Goal: Submit feedback/report problem

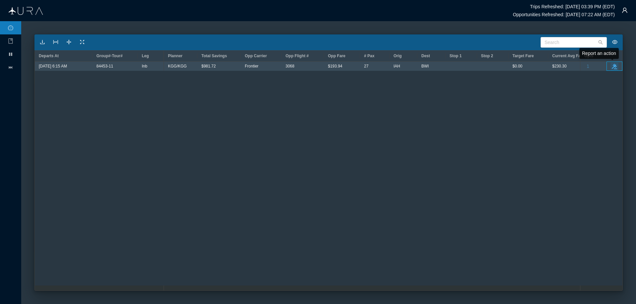
click at [614, 66] on icon "button" at bounding box center [614, 66] width 5 height 5
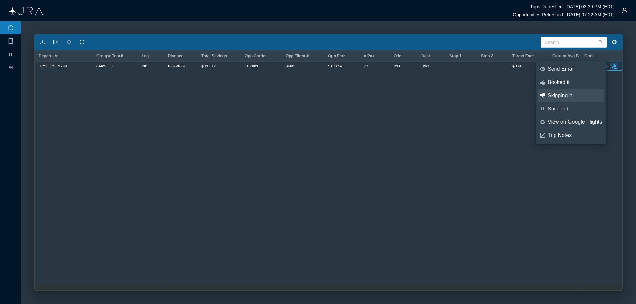
click at [564, 94] on div "Skipping it" at bounding box center [574, 95] width 54 height 7
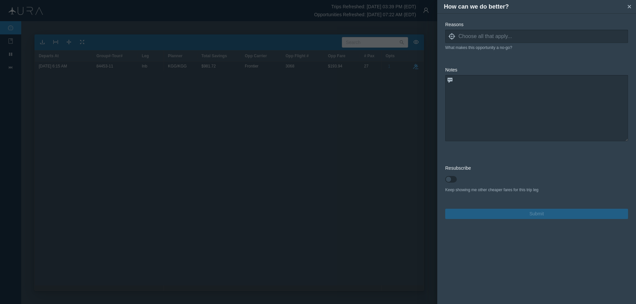
click at [451, 36] on icon at bounding box center [451, 36] width 7 height 7
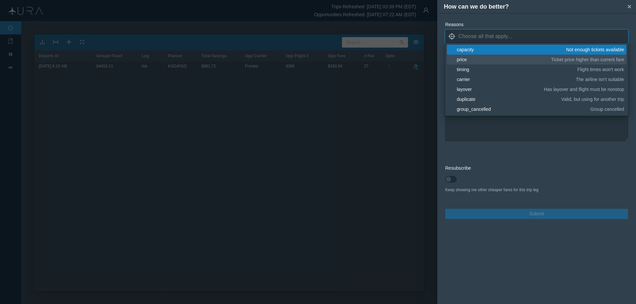
click at [463, 58] on div "price" at bounding box center [503, 59] width 92 height 7
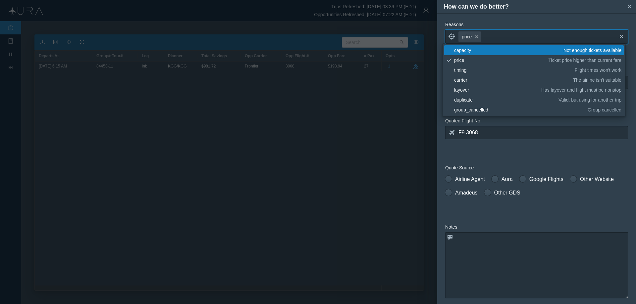
click at [537, 154] on form "Reasons locate price small-cross cross blank capacity Not enough tickets availa…" at bounding box center [536, 198] width 183 height 355
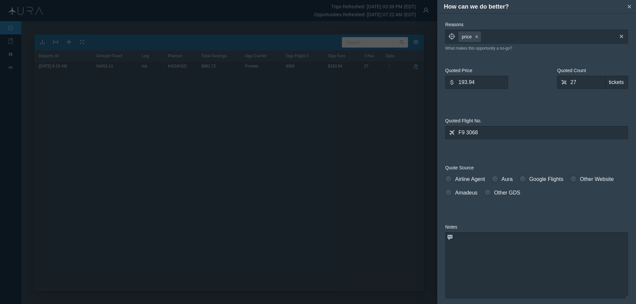
drag, startPoint x: 451, startPoint y: 178, endPoint x: 496, endPoint y: 169, distance: 45.6
click at [450, 174] on div "Airline Agent Aura Google Flights Other Website Amadeus Other GDS What is the s…" at bounding box center [536, 190] width 183 height 35
click at [485, 82] on input "193.94" at bounding box center [476, 82] width 63 height 13
type input "1"
type input "275.95"
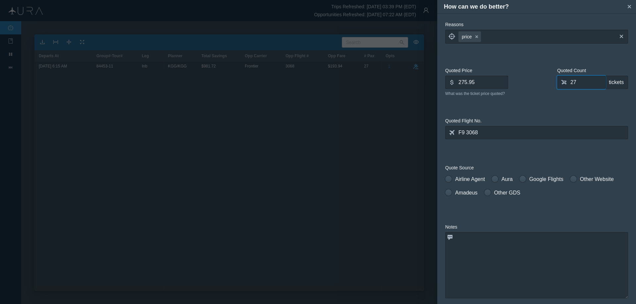
click at [580, 80] on input "27" at bounding box center [581, 82] width 48 height 13
type input "0"
type input "32"
click at [479, 238] on textarea at bounding box center [536, 265] width 183 height 66
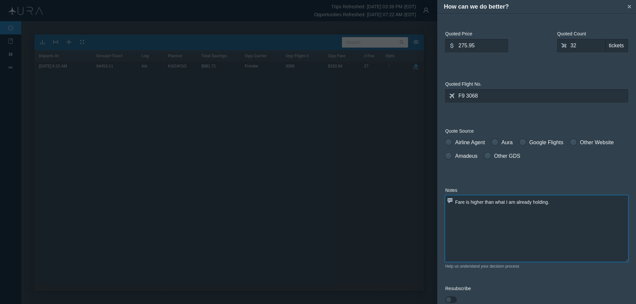
scroll to position [80, 0]
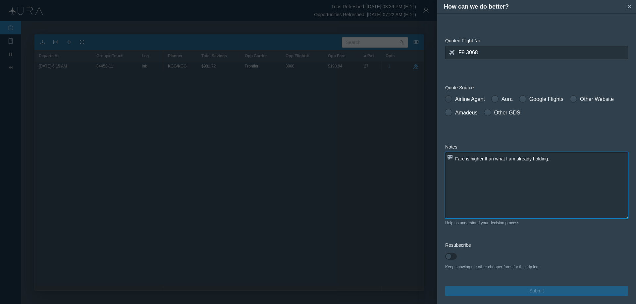
type textarea "Fare is higher than what I am already holding."
click at [448, 97] on span at bounding box center [448, 99] width 7 height 7
click at [448, 97] on input "Airline Agent" at bounding box center [447, 97] width 5 height 5
radio input "true"
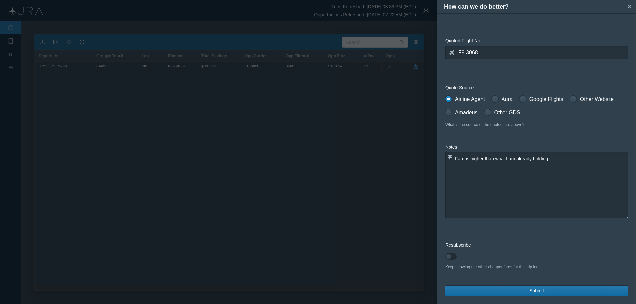
click at [529, 290] on span "Submit" at bounding box center [536, 291] width 15 height 7
